Goal: Use online tool/utility

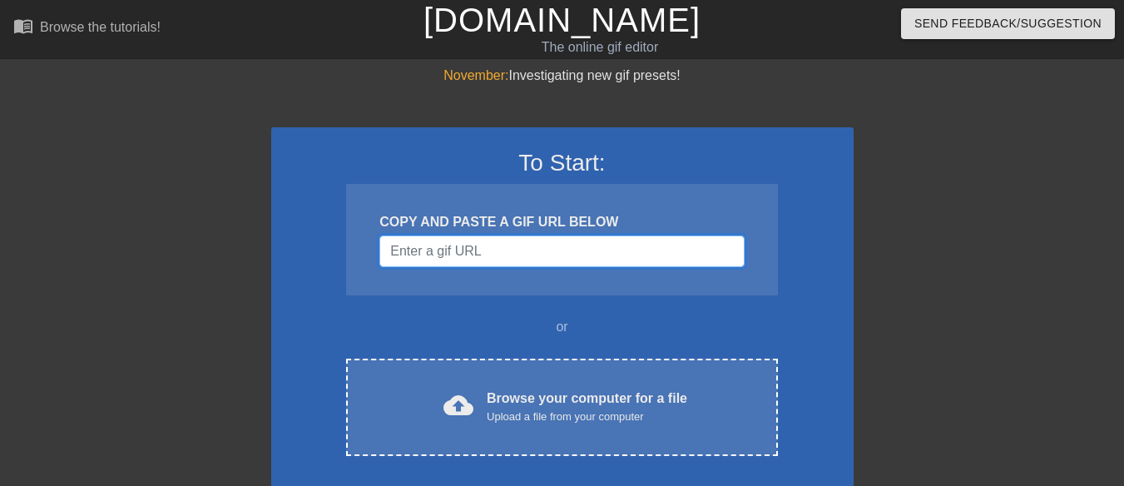
click at [550, 248] on input "Username" at bounding box center [561, 251] width 364 height 32
paste input "[URL][DOMAIN_NAME]"
type input "[URL][DOMAIN_NAME]"
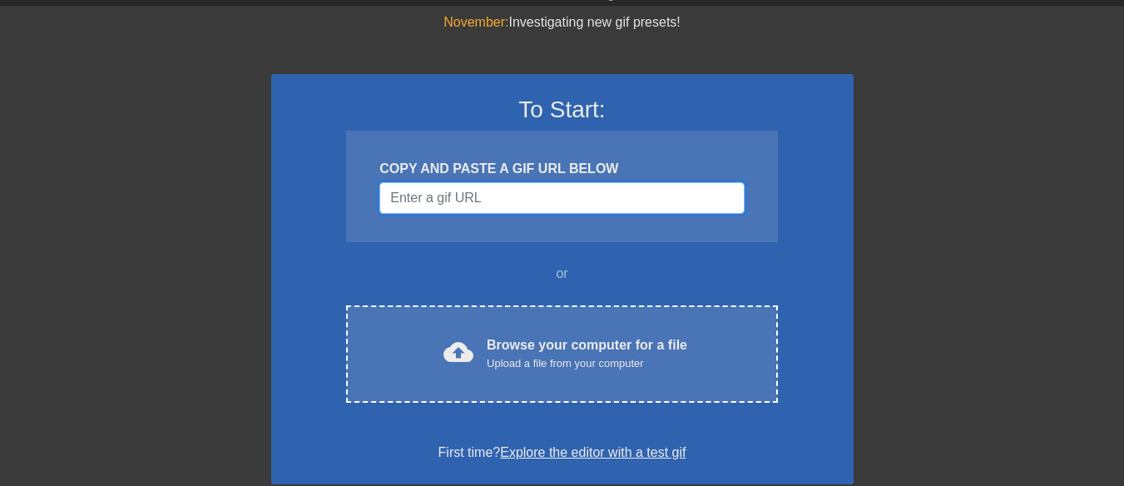
click at [532, 202] on input "Username" at bounding box center [561, 198] width 364 height 32
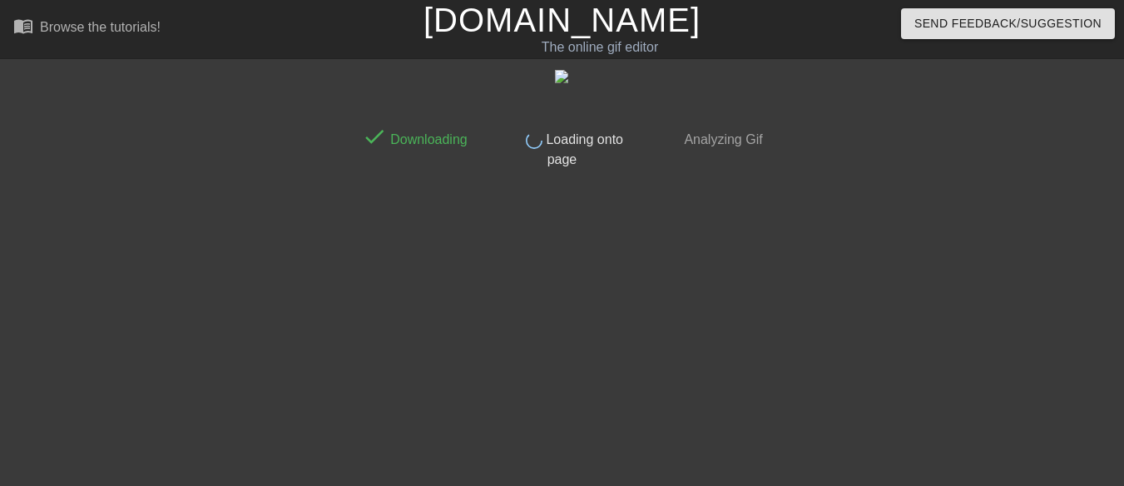
click at [557, 81] on img at bounding box center [561, 76] width 13 height 13
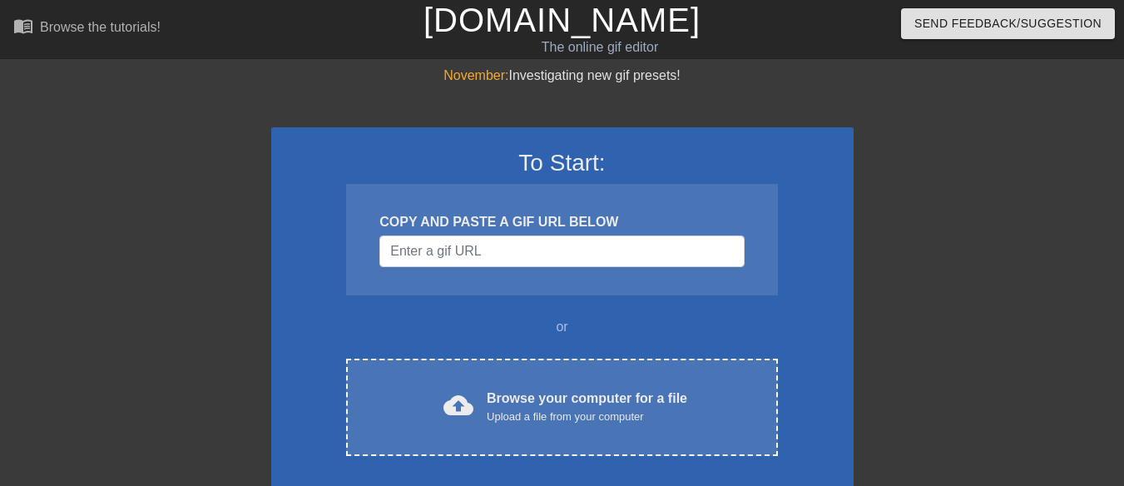
click at [379, 142] on div "To Start: COPY AND PASTE A GIF URL BELOW or cloud_upload Browse your computer f…" at bounding box center [562, 332] width 582 height 410
paste input "https://tenor.com/view/kanade-yoisaki-cupcake-frosting-pjsk-project-sekai-gif-6…"
type input "https://tenor.com/view/kanade-yoisaki-cupcake-frosting-pjsk-project-sekai-gif-6…"
click at [572, 250] on input "https://tenor.com/view/kanade-yoisaki-cupcake-frosting-pjsk-project-sekai-gif-6…" at bounding box center [561, 251] width 364 height 32
paste input "https://images-ext-1.discordapp.net/external/YvxVU3hlNxYai-IG7m9gxOa0AWB794icxM…"
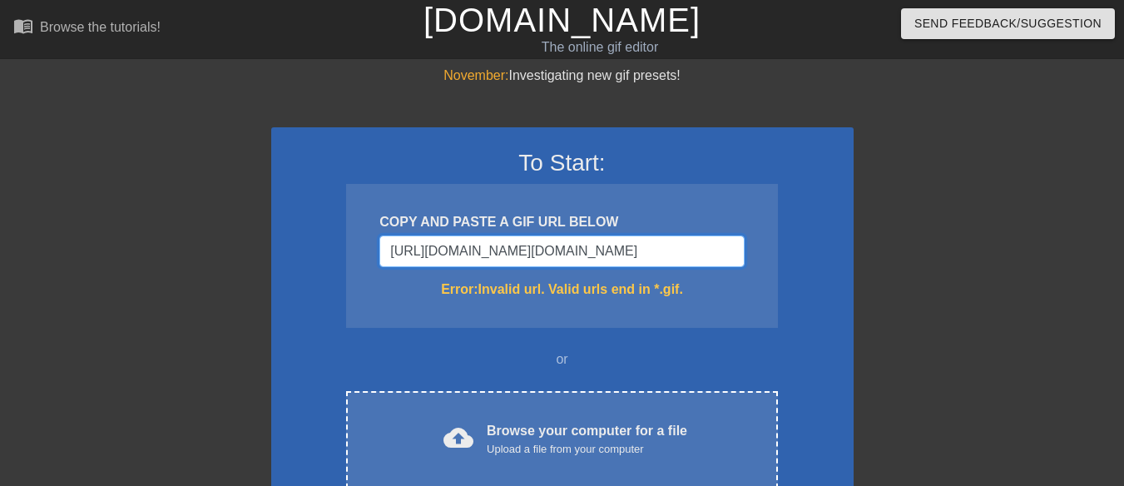
scroll to position [0, 656]
type input "https://images-ext-1.discordapp.net/external/YvxVU3hlNxYai-IG7m9gxOa0AWB794icxM…"
